Goal: Contribute content

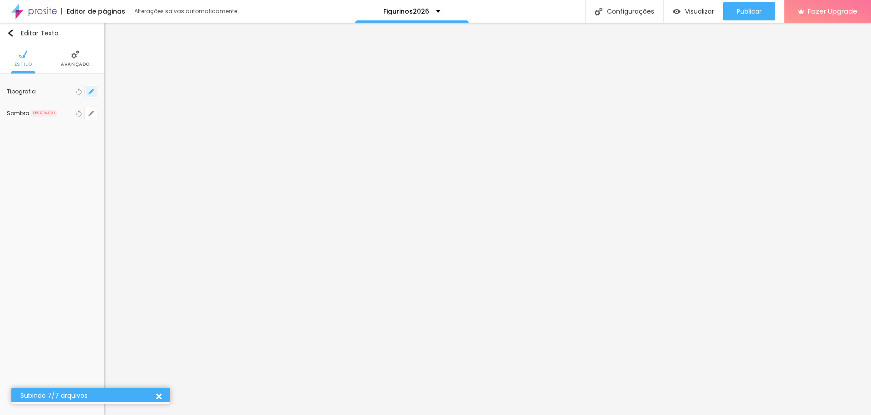
click at [90, 91] on icon "button" at bounding box center [91, 92] width 4 height 4
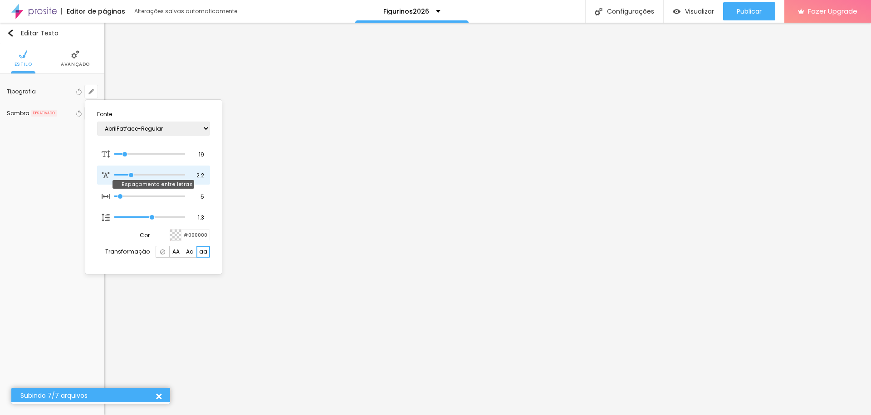
type input "2.9"
type input "3.6"
type input "3.4"
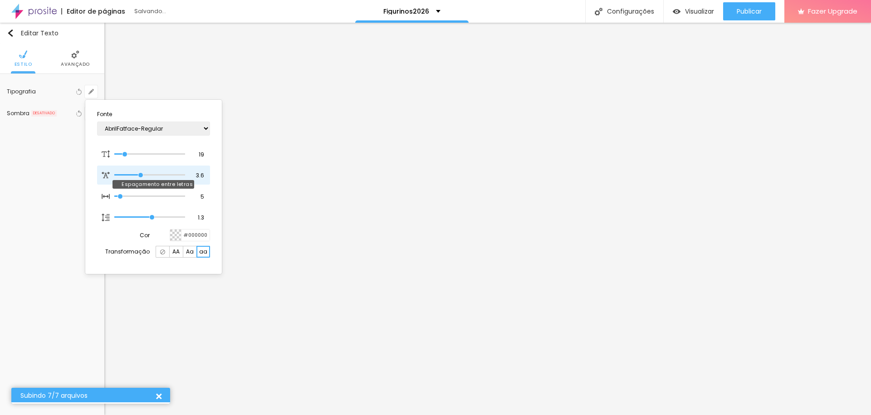
type input "3.4"
type input "3.3"
type input "3.2"
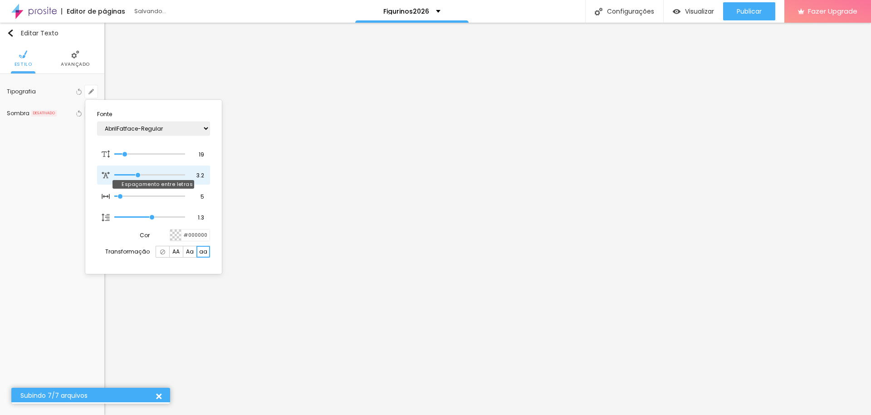
type input "3.1"
type input "3"
type input "2.9"
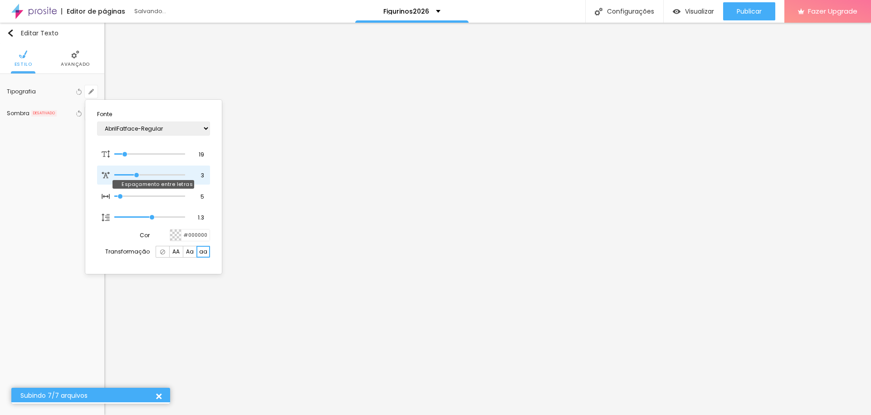
type input "2.9"
type input "2.3"
type input "2.2"
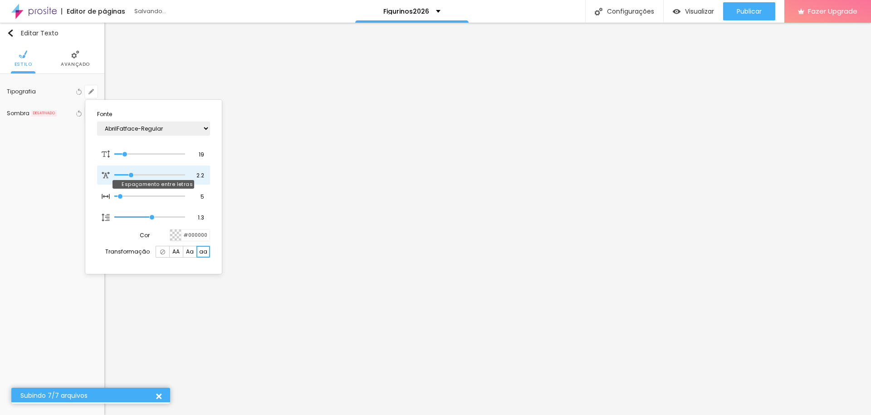
type input "2.1"
type input "2"
type input "1.9"
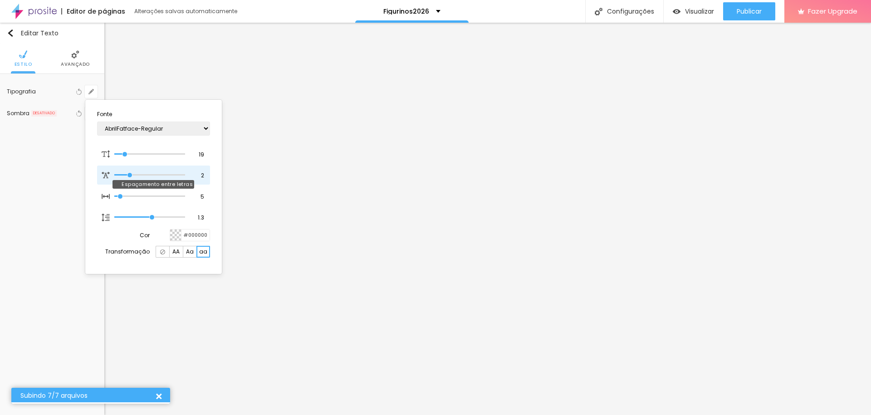
type input "1.9"
type input "2"
type input "2.1"
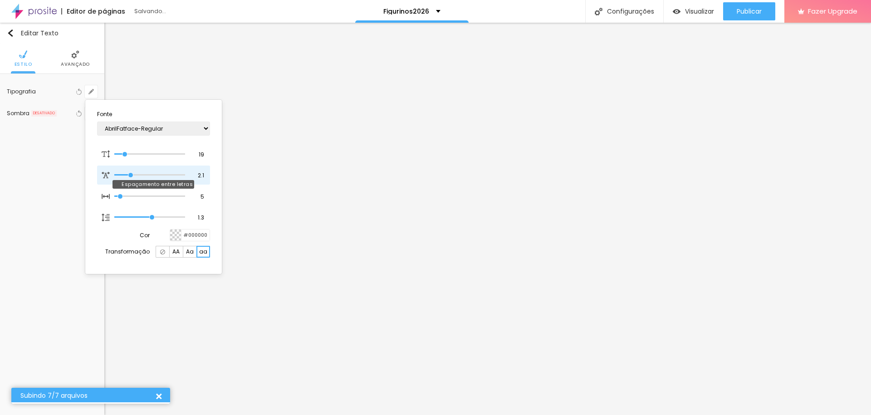
type input "2.2"
click at [132, 174] on input "range" at bounding box center [149, 175] width 71 height 5
type input "2.1"
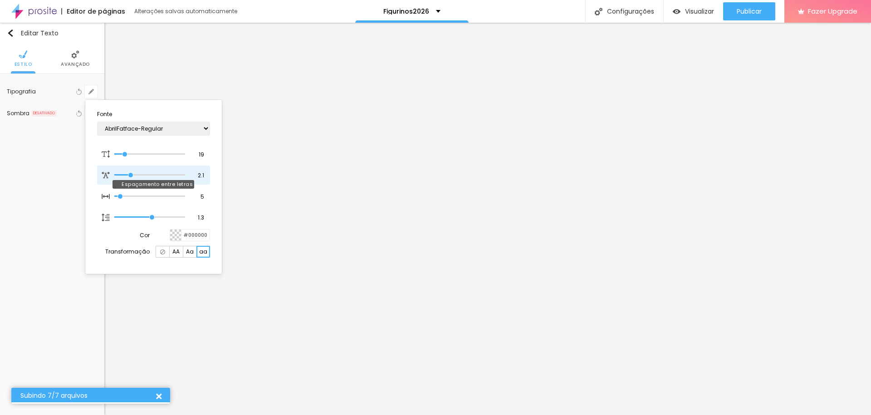
type input "2.2"
type input "2.3"
type input "2.4"
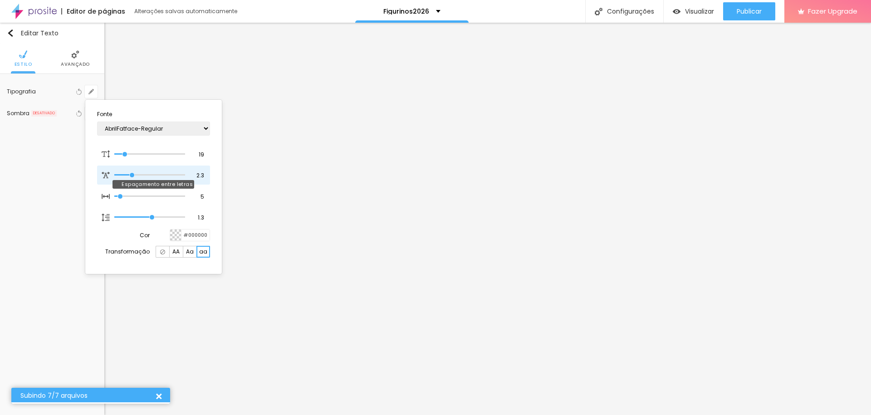
type input "2.4"
type input "2.5"
type input "2.6"
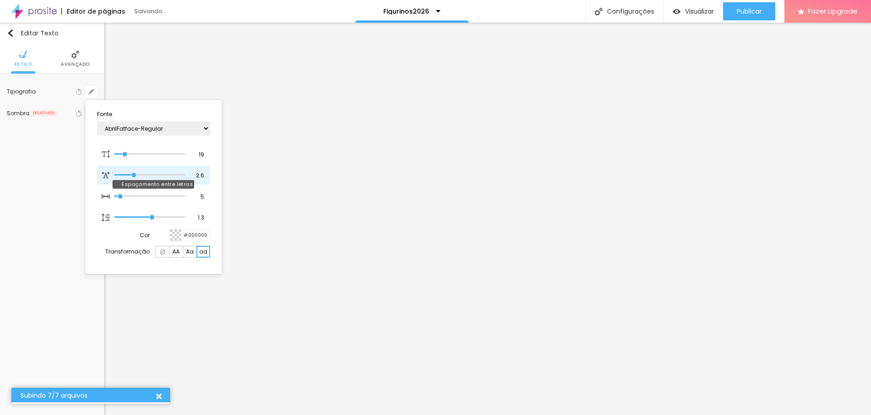
type input "2.6"
click at [134, 174] on input "range" at bounding box center [149, 175] width 71 height 5
click at [373, 213] on div at bounding box center [435, 207] width 871 height 415
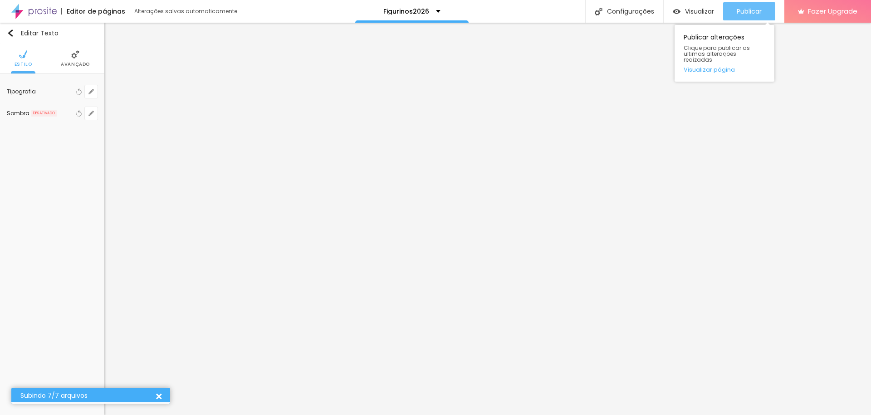
click at [745, 8] on span "Publicar" at bounding box center [749, 11] width 25 height 7
